Goal: Transaction & Acquisition: Book appointment/travel/reservation

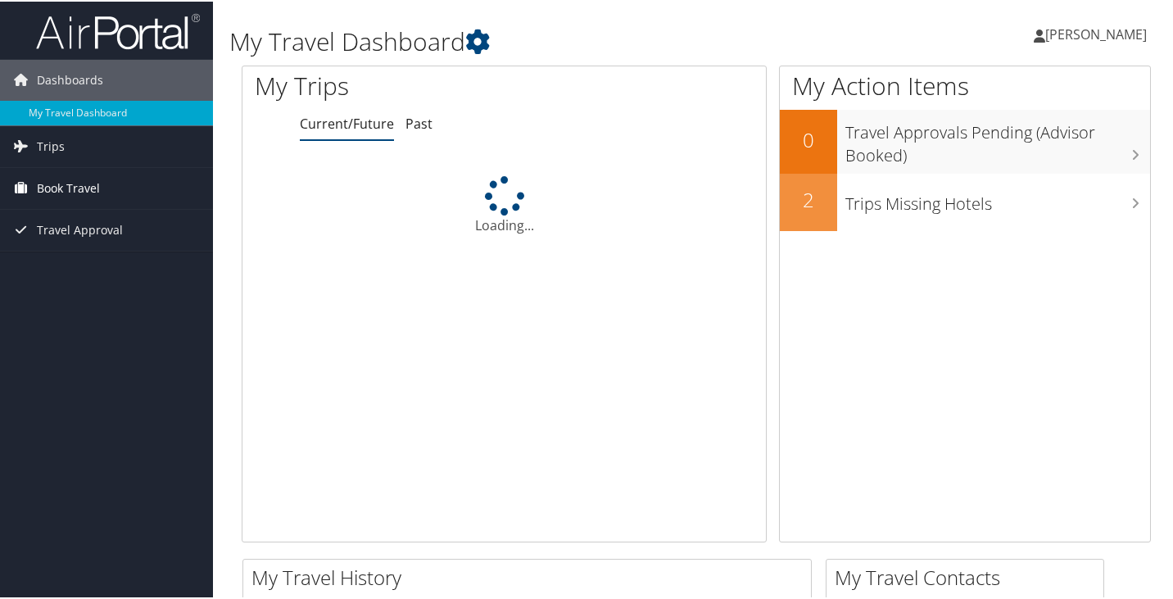
click at [97, 181] on span "Book Travel" at bounding box center [68, 186] width 63 height 41
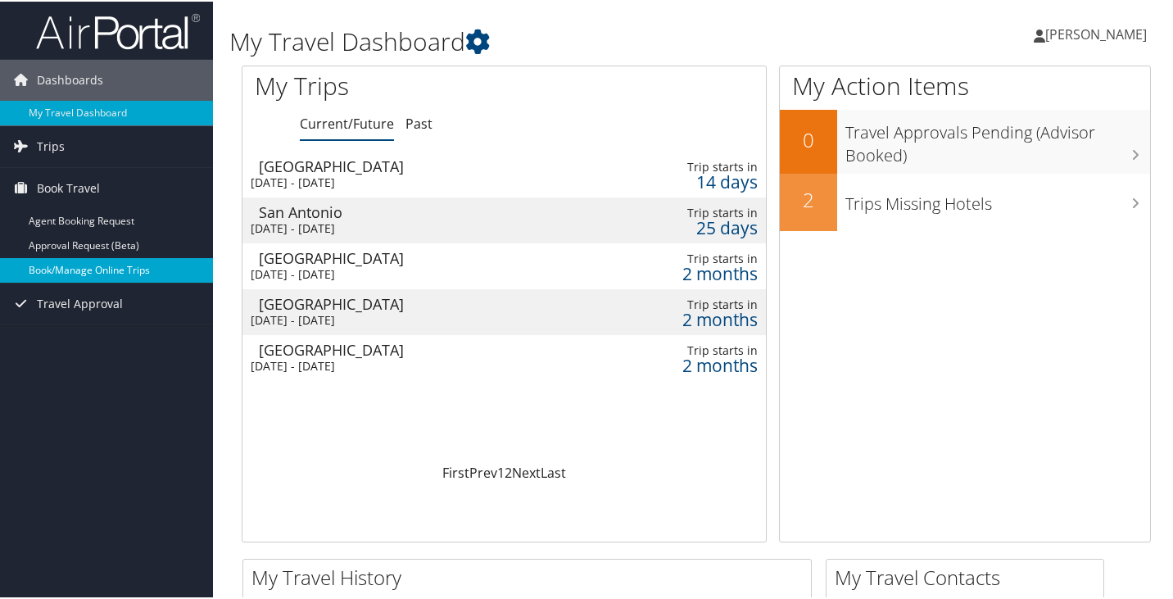
click at [68, 264] on link "Book/Manage Online Trips" at bounding box center [106, 268] width 213 height 25
click at [61, 266] on link "Book/Manage Online Trips" at bounding box center [106, 268] width 213 height 25
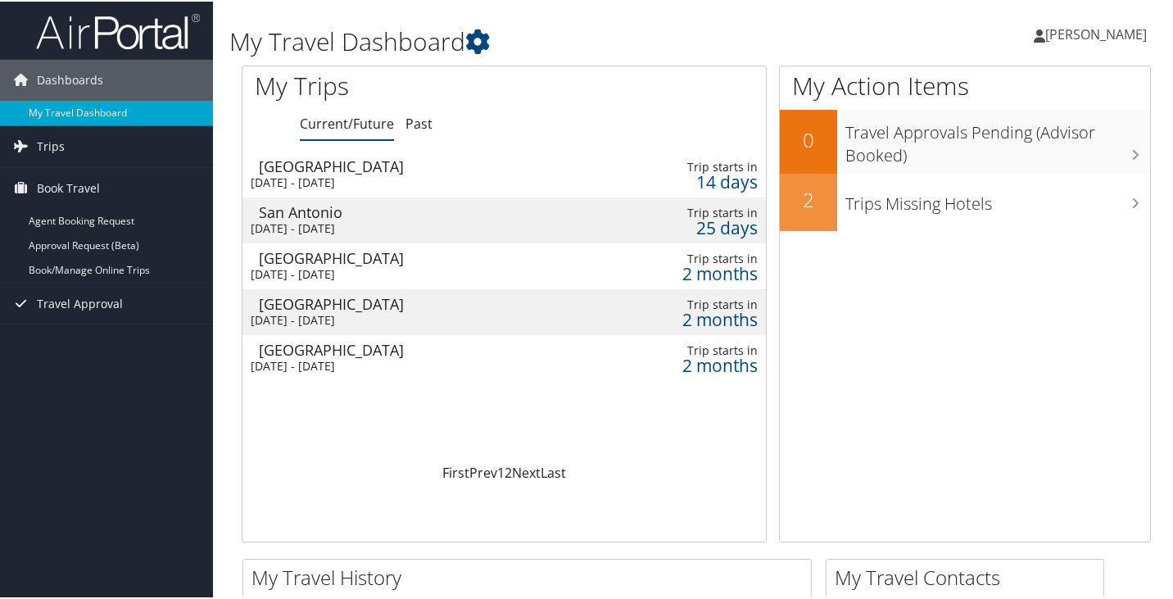
click at [1081, 34] on span "[PERSON_NAME]" at bounding box center [1096, 33] width 102 height 18
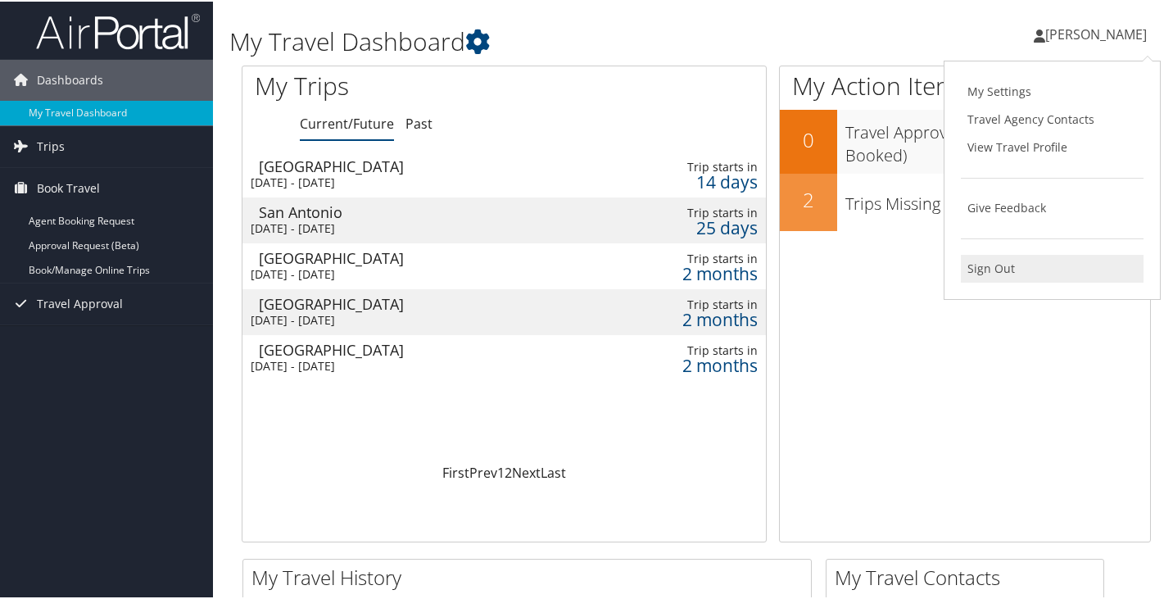
click at [992, 269] on link "Sign Out" at bounding box center [1051, 267] width 183 height 28
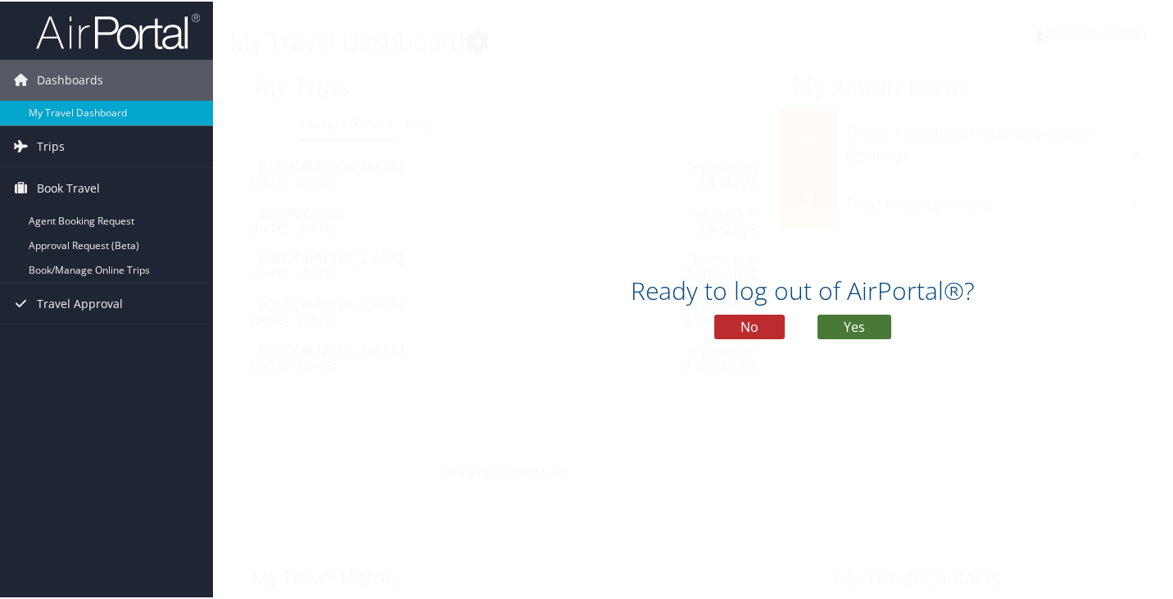
click at [856, 318] on button "Yes" at bounding box center [854, 325] width 74 height 25
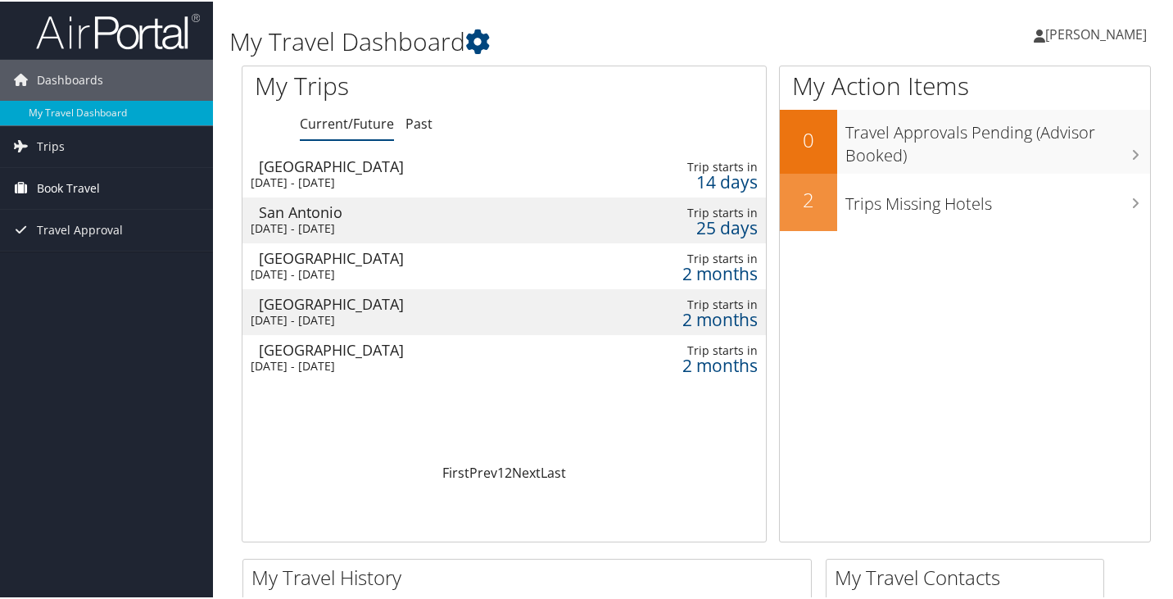
click at [98, 179] on span "Book Travel" at bounding box center [68, 186] width 63 height 41
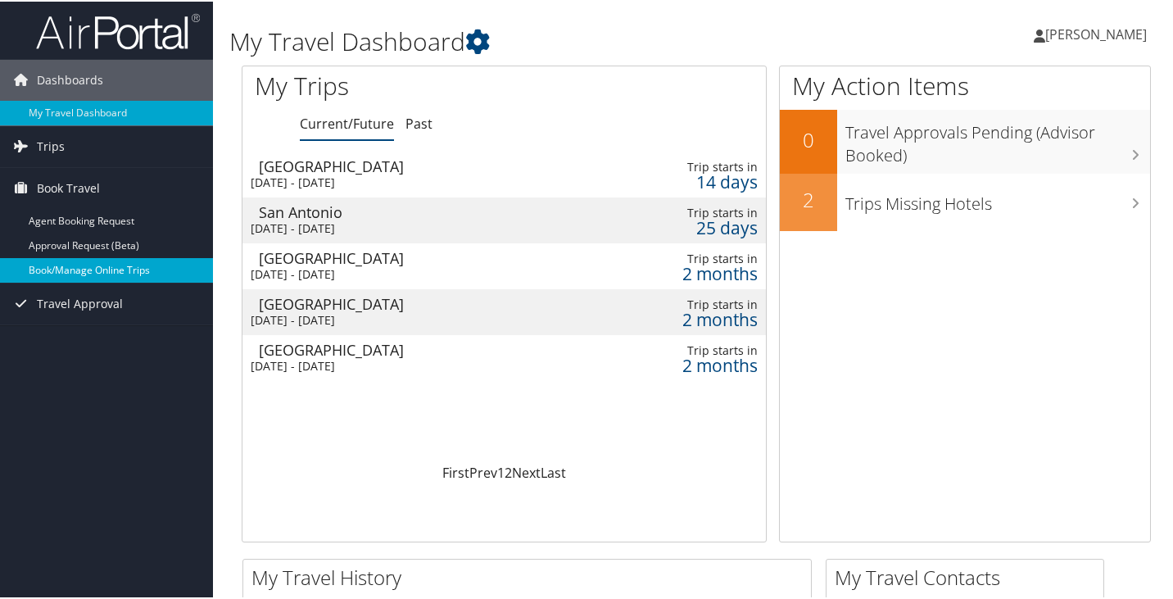
click at [120, 267] on link "Book/Manage Online Trips" at bounding box center [106, 268] width 213 height 25
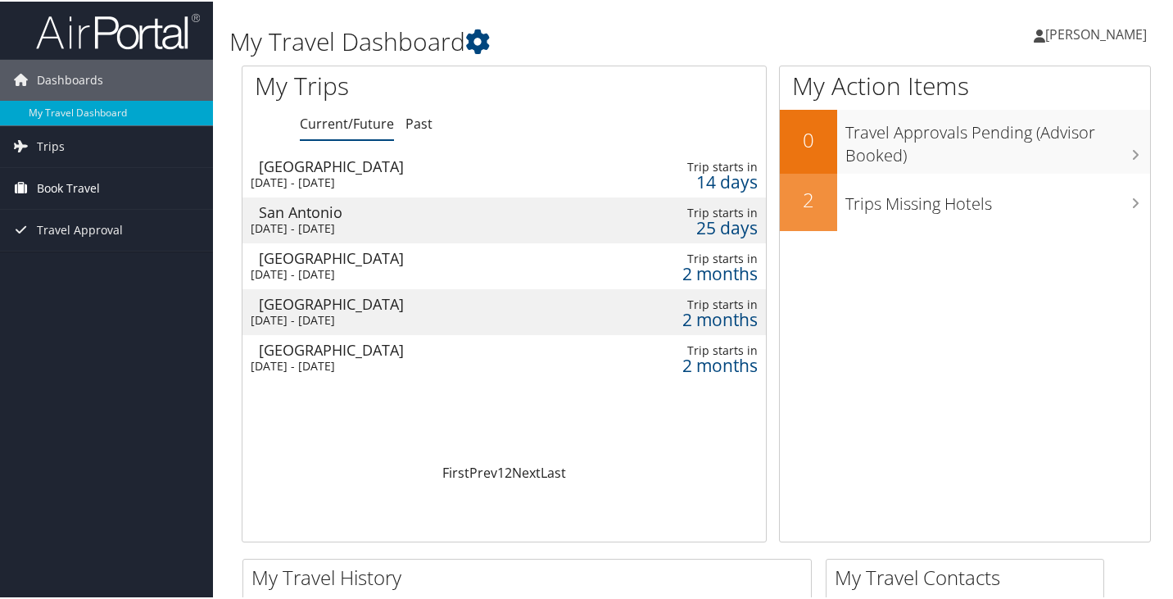
click at [89, 179] on span "Book Travel" at bounding box center [68, 186] width 63 height 41
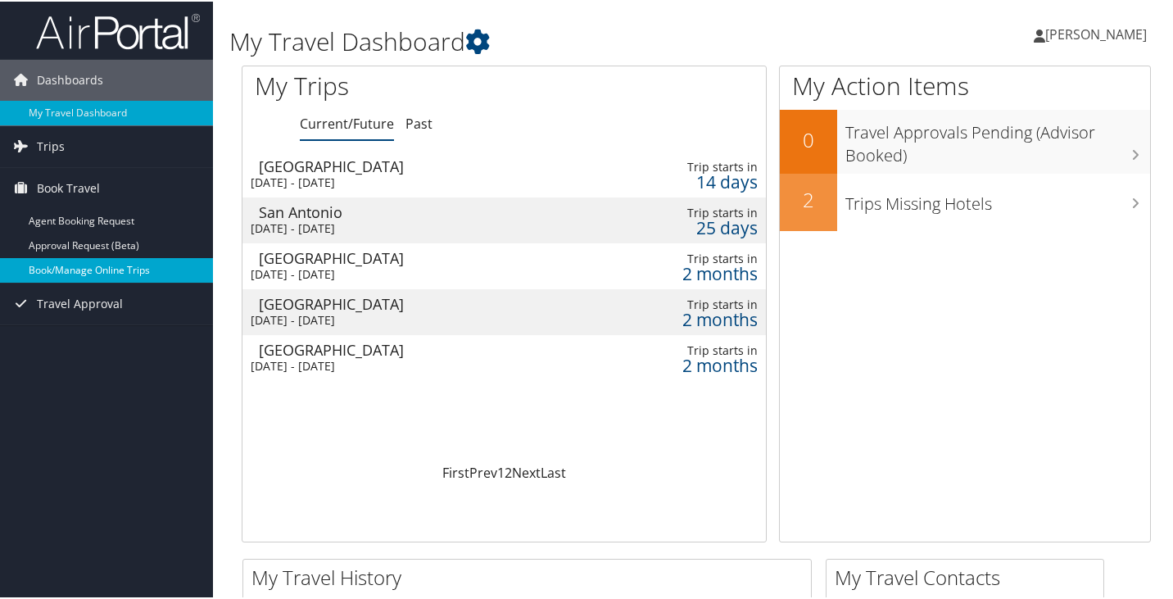
click at [94, 263] on link "Book/Manage Online Trips" at bounding box center [106, 268] width 213 height 25
click at [81, 266] on link "Book/Manage Online Trips" at bounding box center [106, 268] width 213 height 25
